Goal: Find specific page/section: Find specific page/section

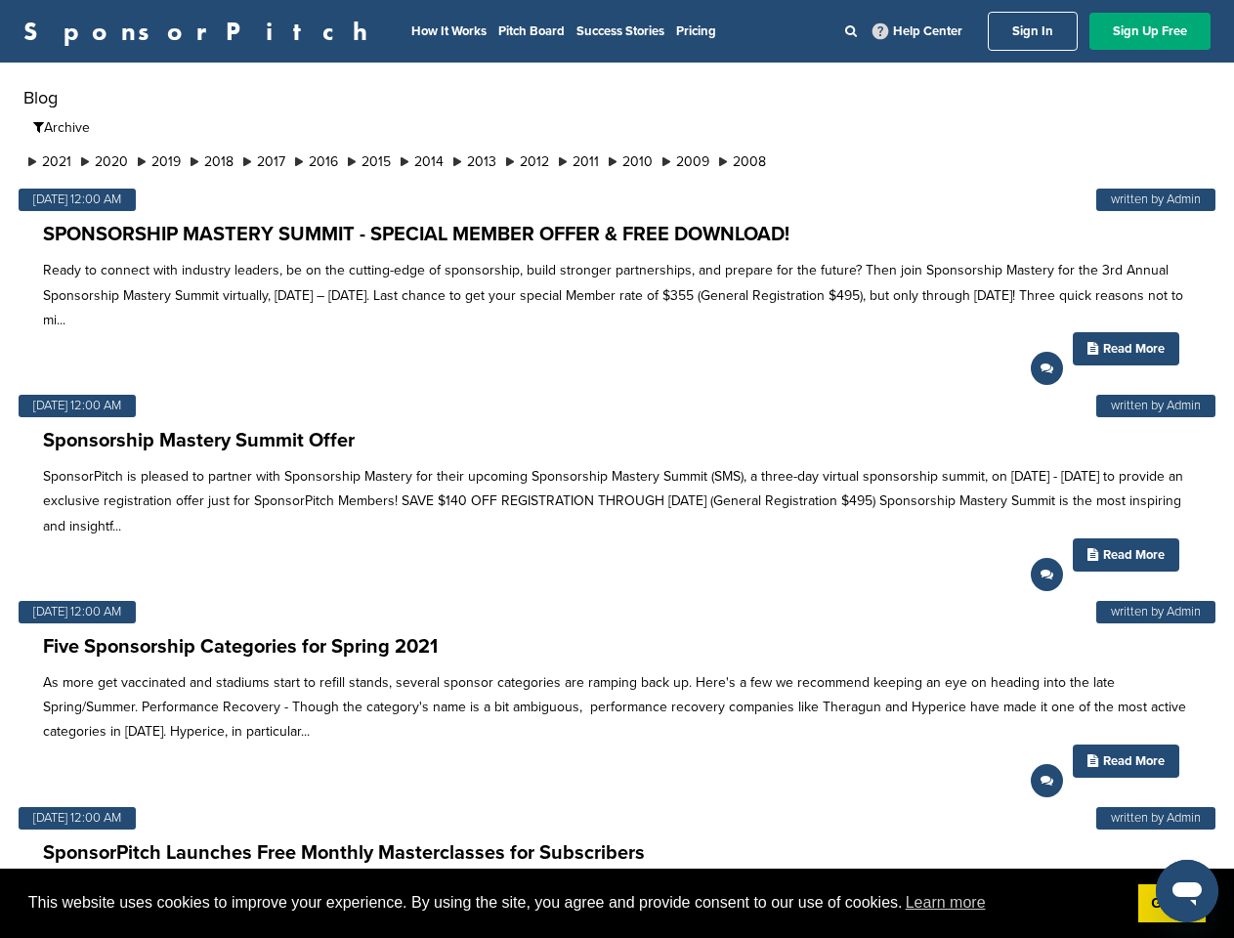
click at [616, 469] on p "SponsorPitch is pleased to partner with Sponsorship Mastery for their upcoming …" at bounding box center [617, 501] width 1148 height 74
click at [616, 904] on span "This website uses cookies to improve your experience. By using the site, you ag…" at bounding box center [575, 902] width 1094 height 29
click at [51, 161] on li "2021" at bounding box center [49, 161] width 53 height 21
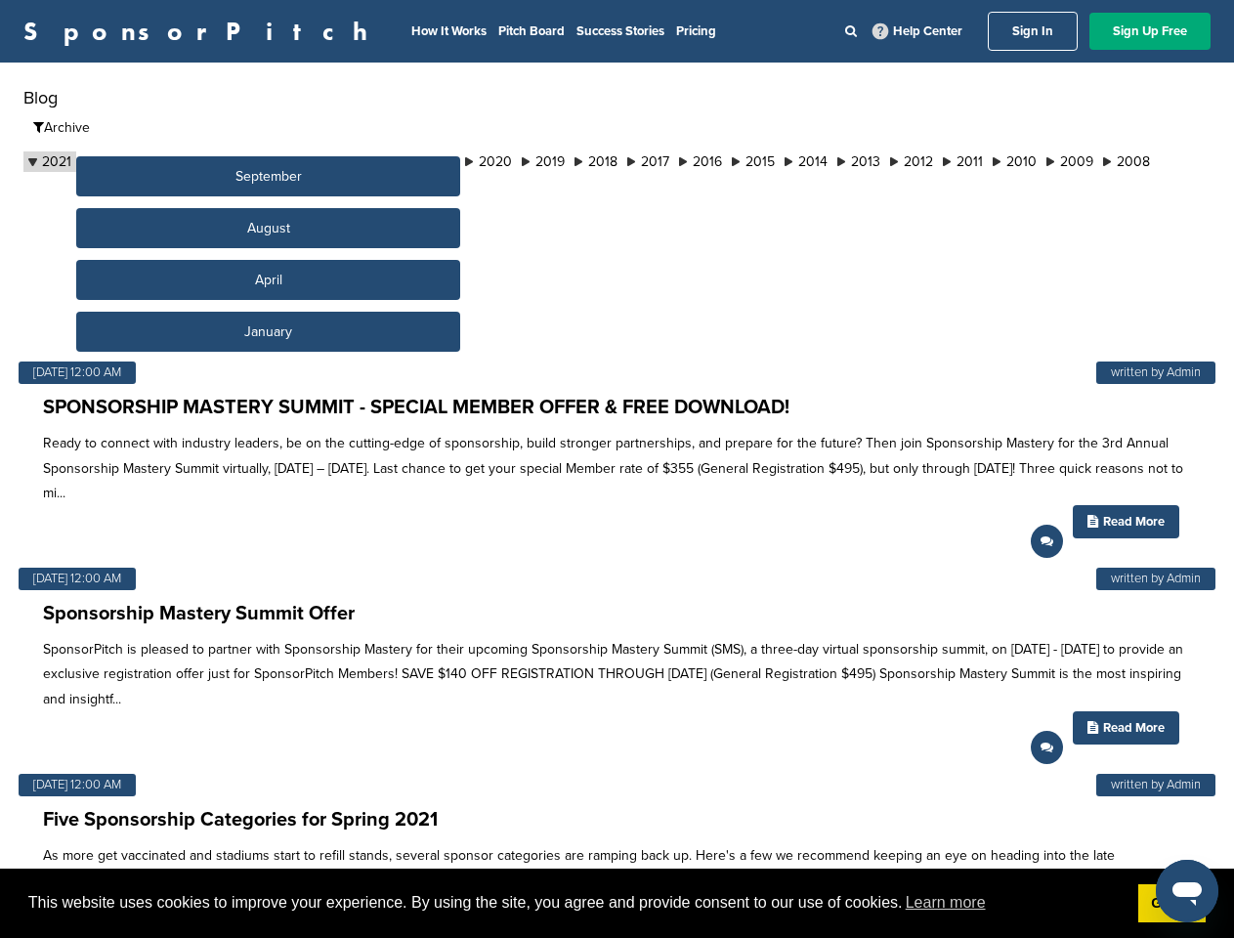
click at [108, 161] on button "September" at bounding box center [268, 176] width 384 height 40
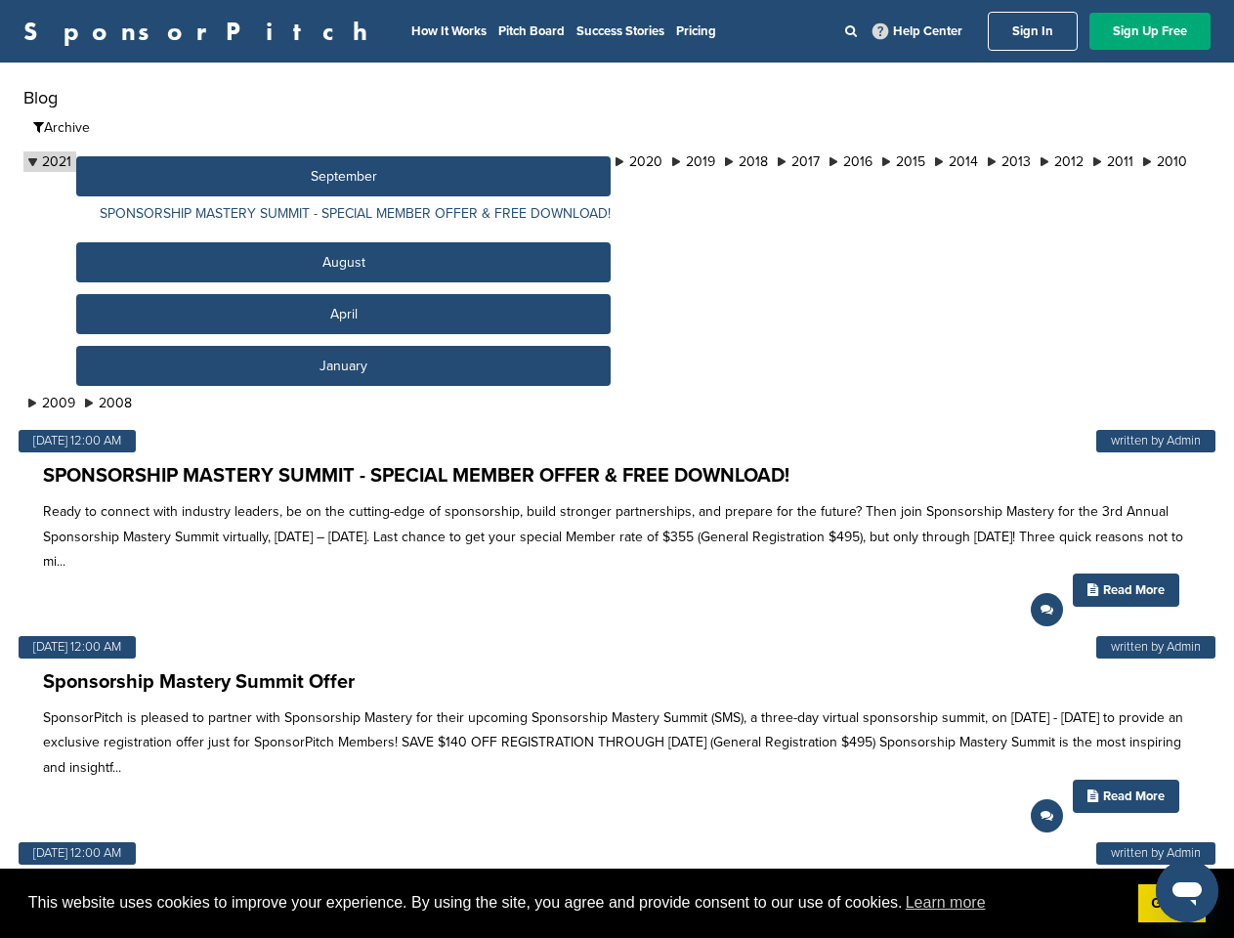
click at [167, 161] on button "September" at bounding box center [343, 176] width 534 height 40
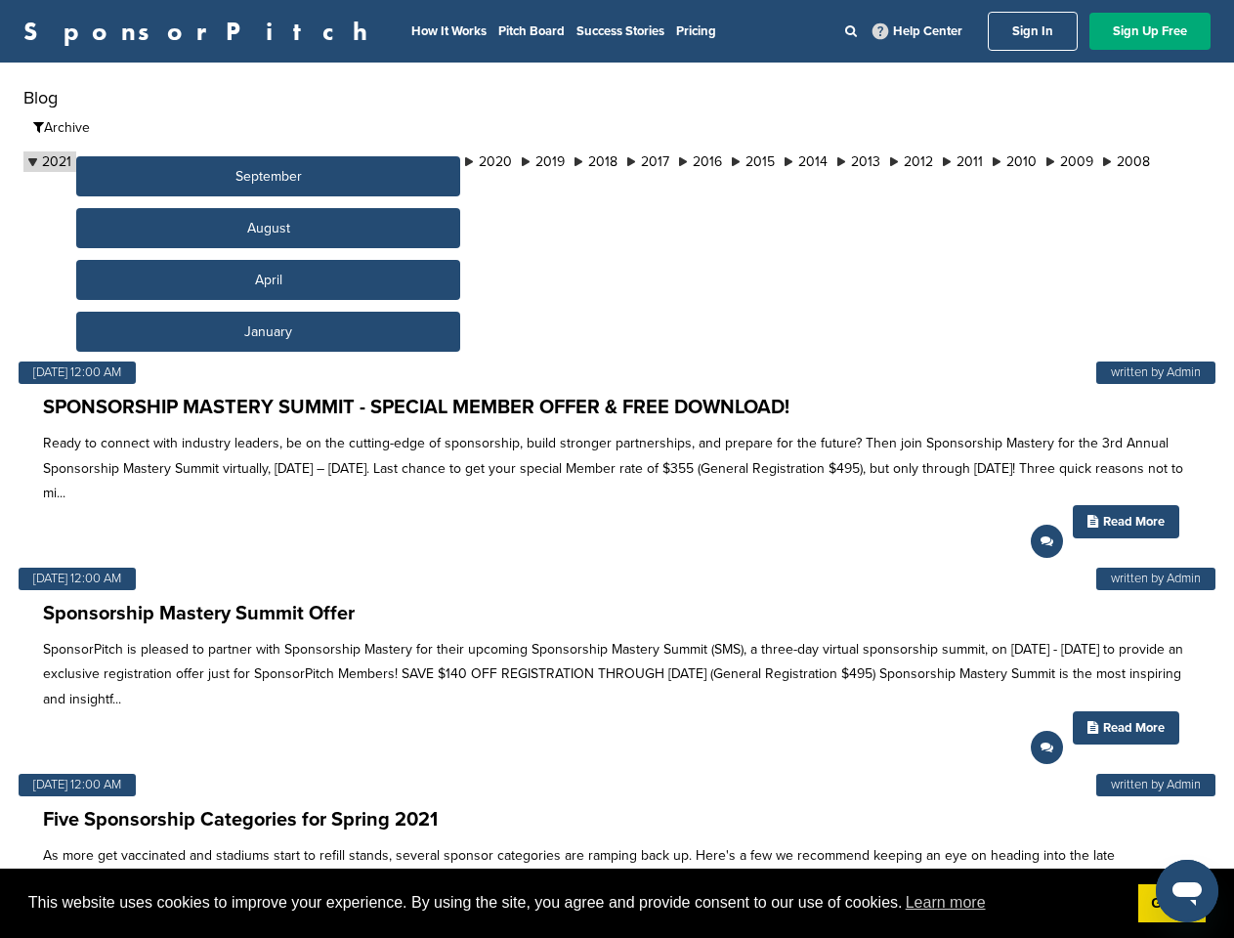
click at [223, 161] on button "September" at bounding box center [268, 176] width 384 height 40
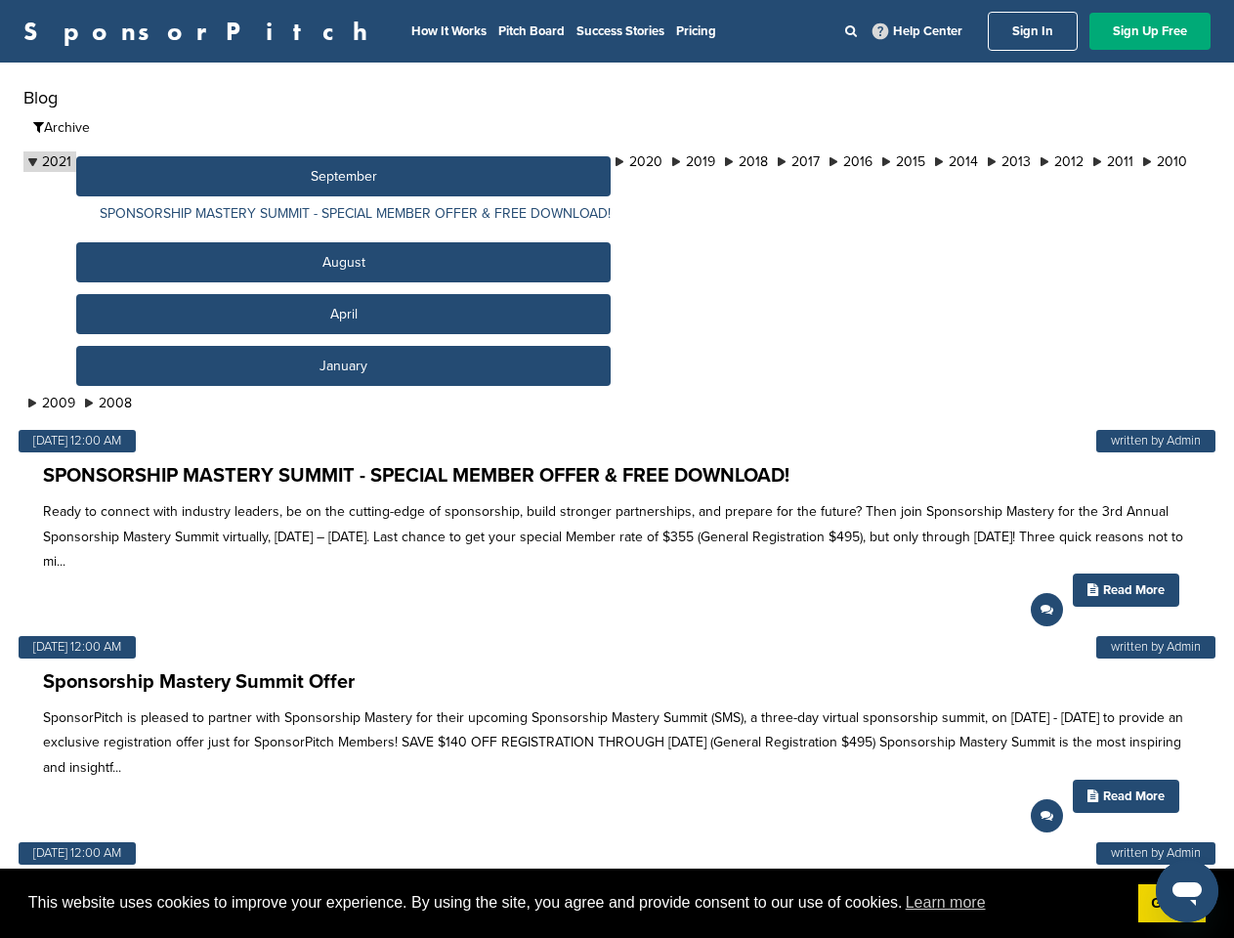
click at [278, 161] on button "September" at bounding box center [343, 176] width 534 height 40
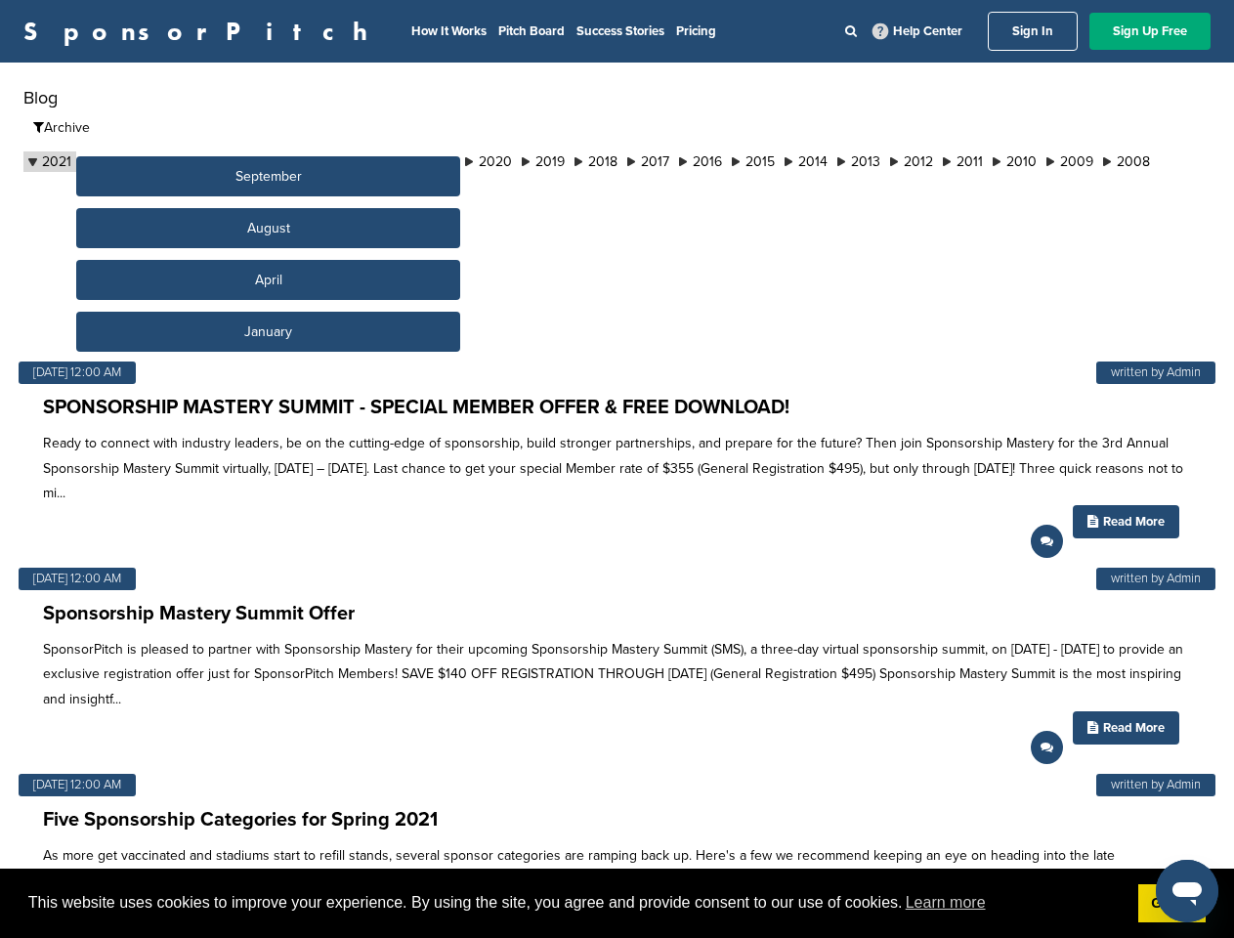
click at [334, 161] on button "September" at bounding box center [268, 176] width 384 height 40
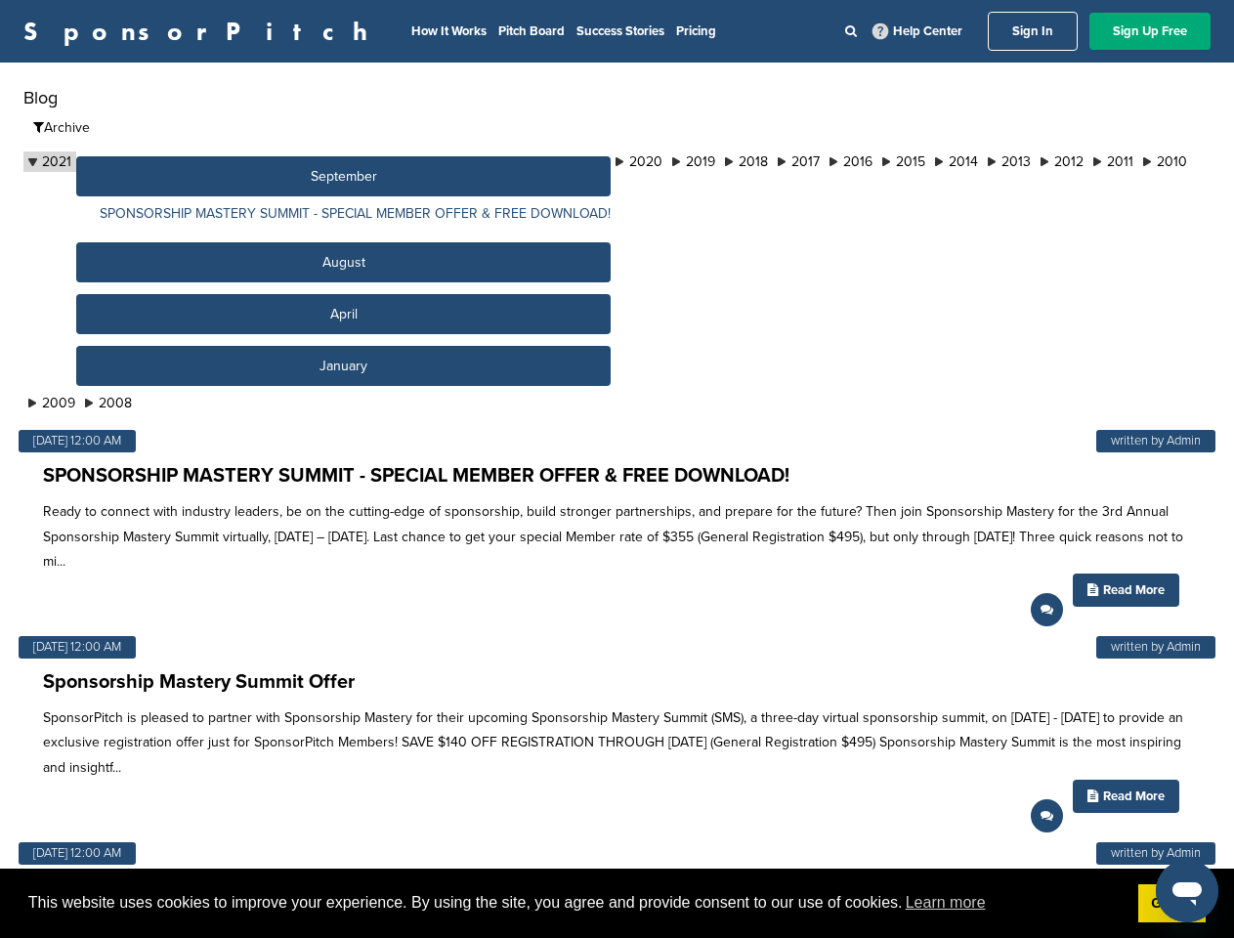
click at [390, 161] on button "September" at bounding box center [343, 176] width 534 height 40
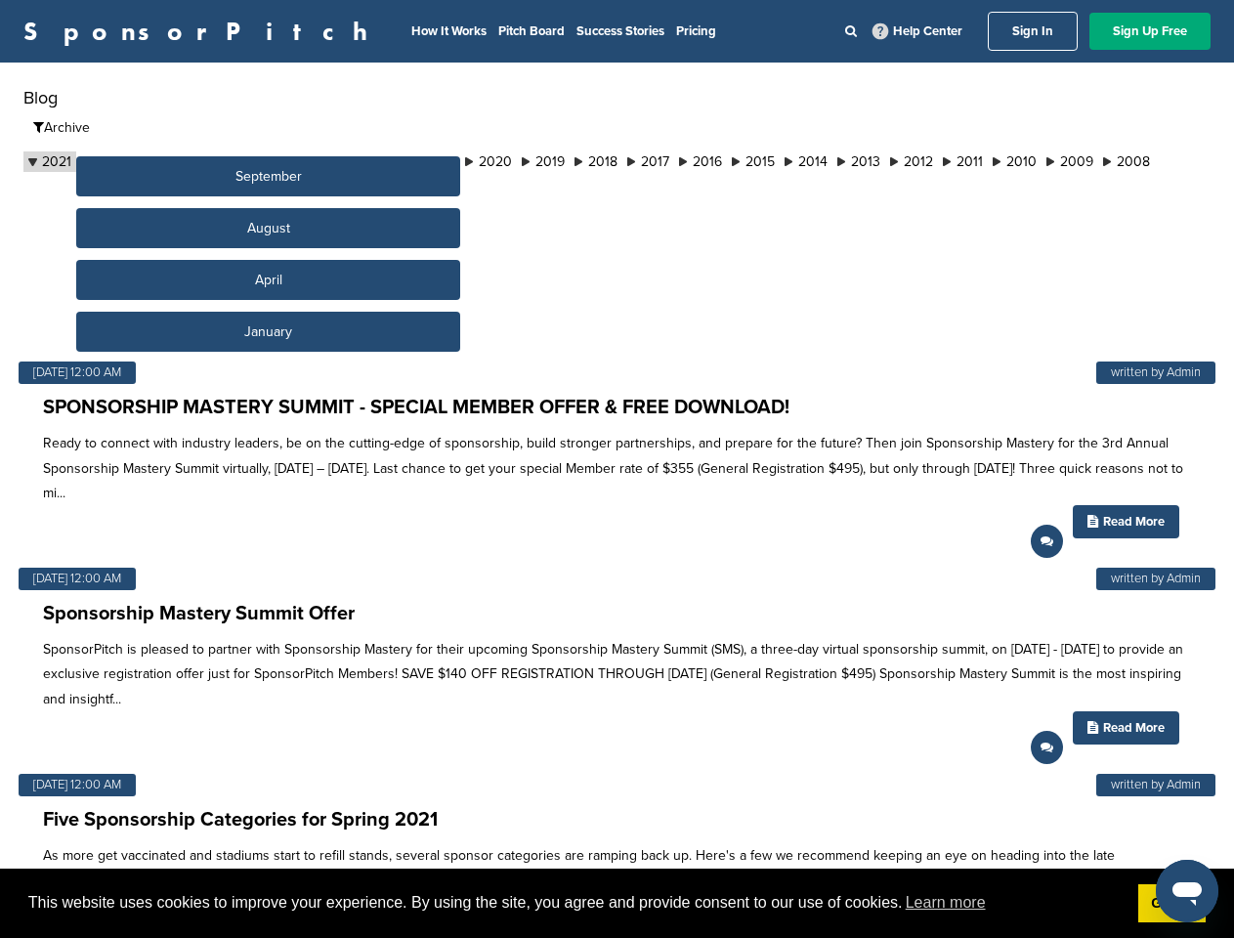
click at [446, 161] on button "September" at bounding box center [268, 176] width 384 height 40
